Goal: Task Accomplishment & Management: Use online tool/utility

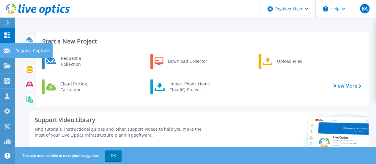
click at [6, 45] on link "Request Capture Request Capture" at bounding box center [7, 50] width 15 height 15
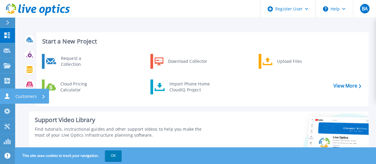
click at [31, 95] on p "Customers" at bounding box center [25, 96] width 21 height 15
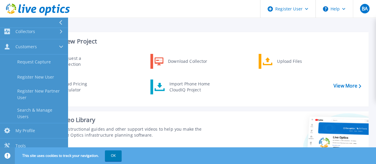
click at [150, 116] on div "Support Video Library" at bounding box center [123, 120] width 177 height 8
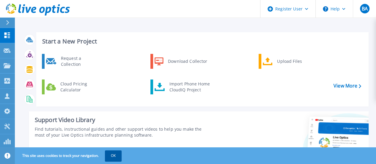
click at [115, 154] on button "OK" at bounding box center [113, 155] width 17 height 11
